Goal: Task Accomplishment & Management: Manage account settings

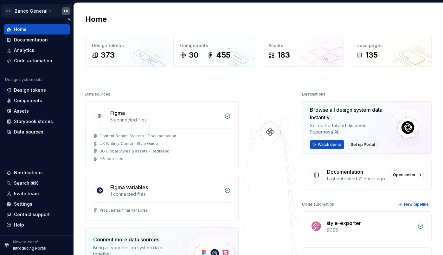
click at [16, 16] on html "DS Banco General LR Home Documentation Analytics Code automation Design system …" at bounding box center [221, 127] width 443 height 255
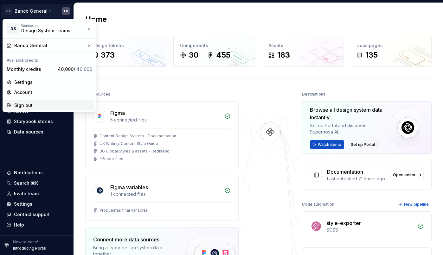
click at [37, 103] on div "Sign out" at bounding box center [53, 105] width 78 height 6
